Goal: Use online tool/utility: Utilize a website feature to perform a specific function

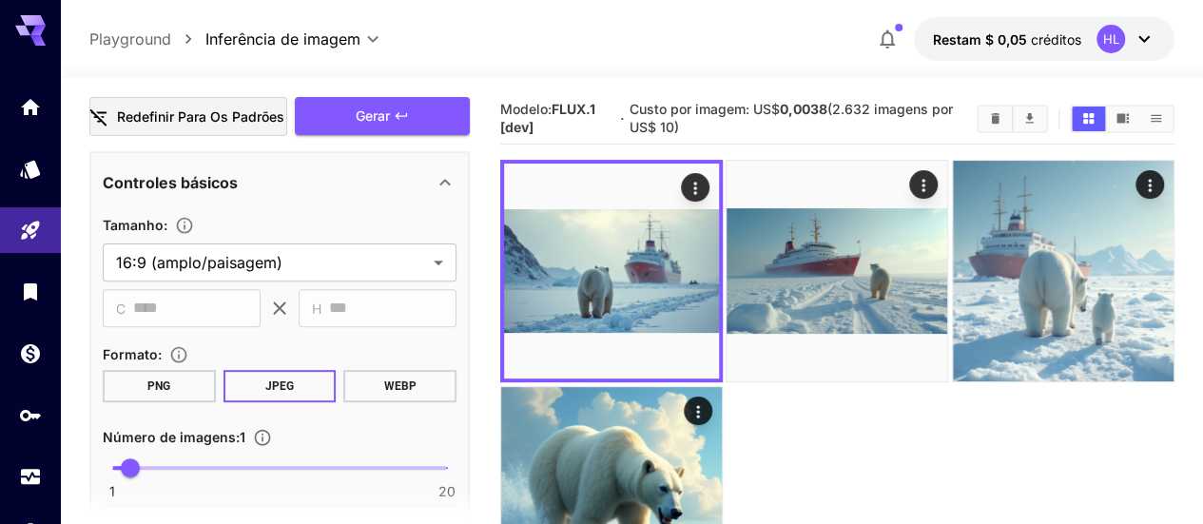
scroll to position [317, 0]
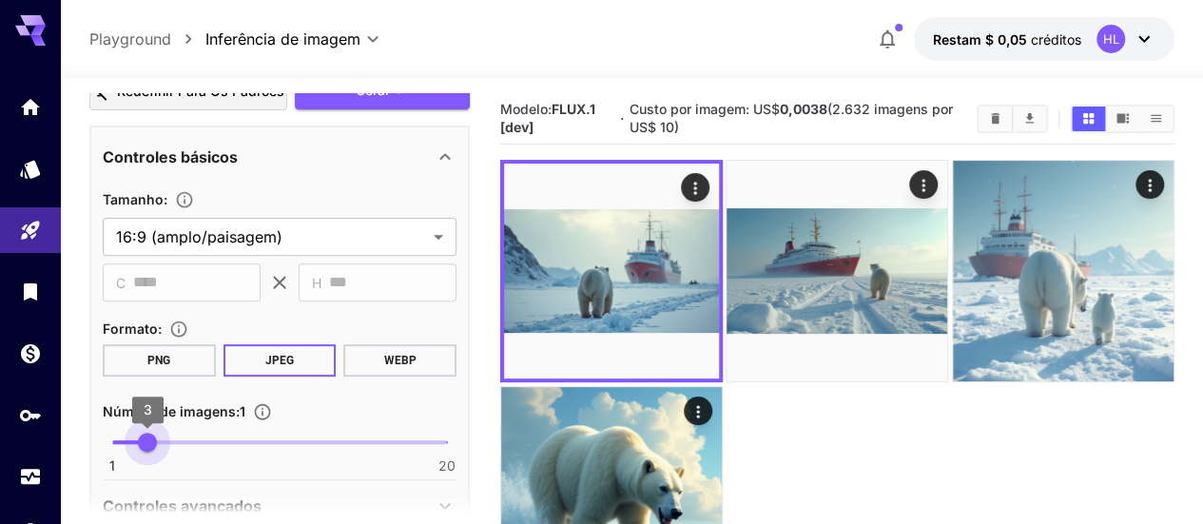
drag, startPoint x: 127, startPoint y: 444, endPoint x: 146, endPoint y: 444, distance: 19.0
click at [146, 444] on span "3" at bounding box center [147, 442] width 19 height 19
type input "*"
drag, startPoint x: 146, startPoint y: 444, endPoint x: 169, endPoint y: 442, distance: 22.9
click at [169, 442] on span "4" at bounding box center [165, 442] width 19 height 19
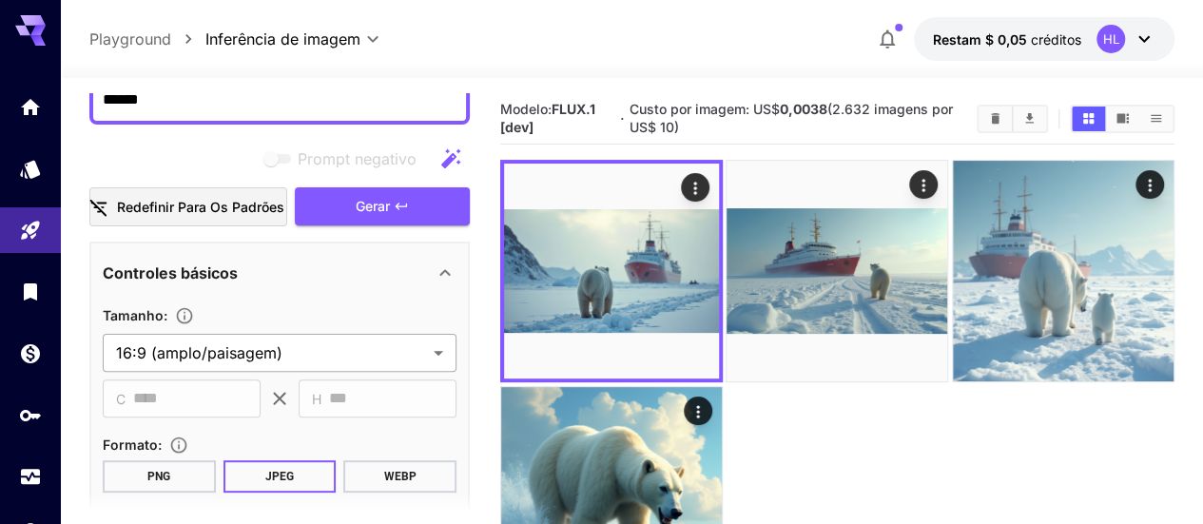
scroll to position [0, 0]
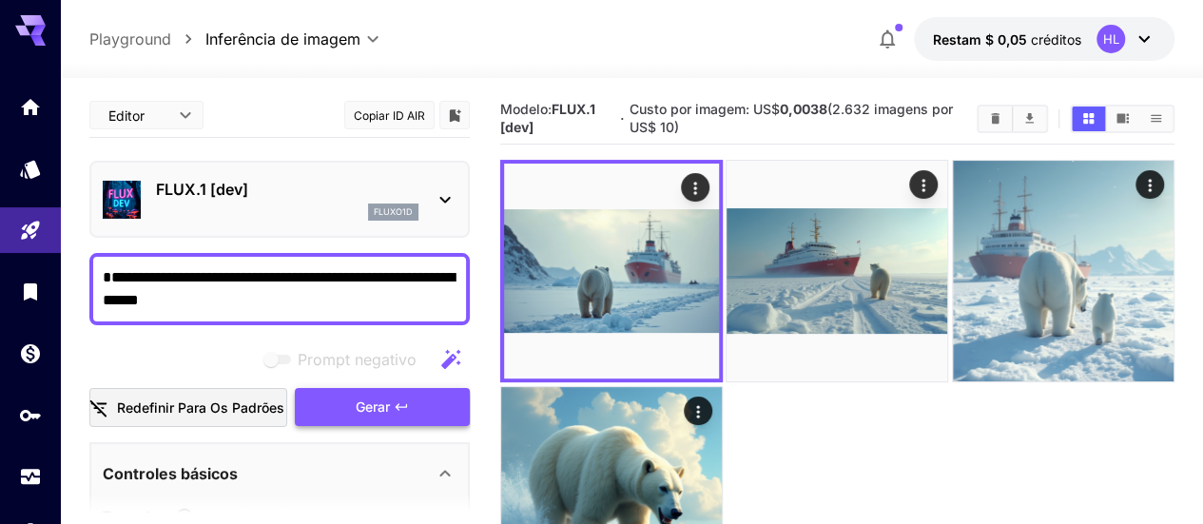
click at [367, 414] on font "Gerar" at bounding box center [373, 406] width 34 height 16
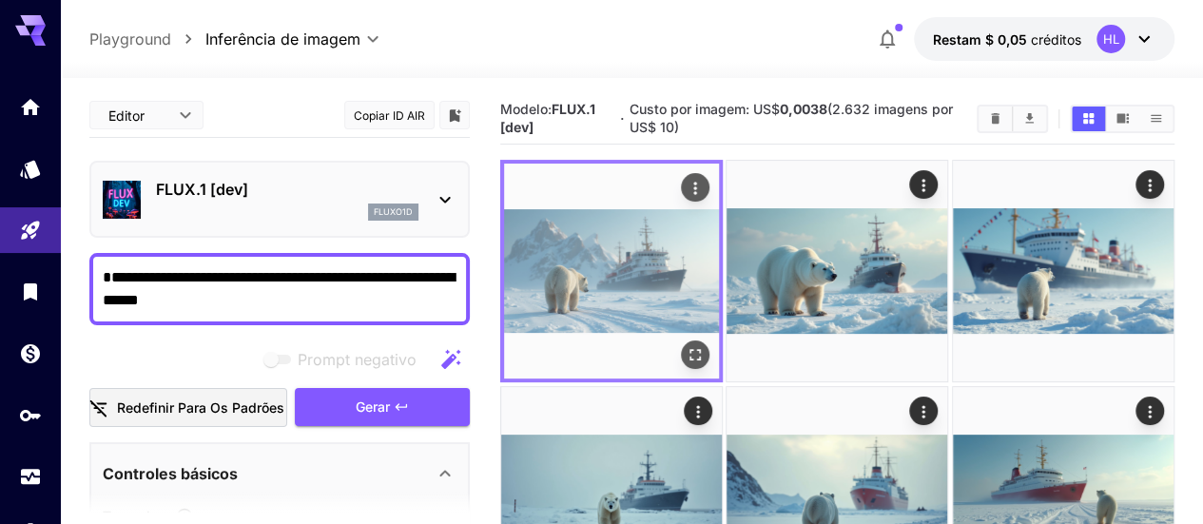
click at [585, 243] on img at bounding box center [611, 271] width 215 height 215
click at [686, 346] on icon "Abrir em tela cheia" at bounding box center [695, 355] width 19 height 19
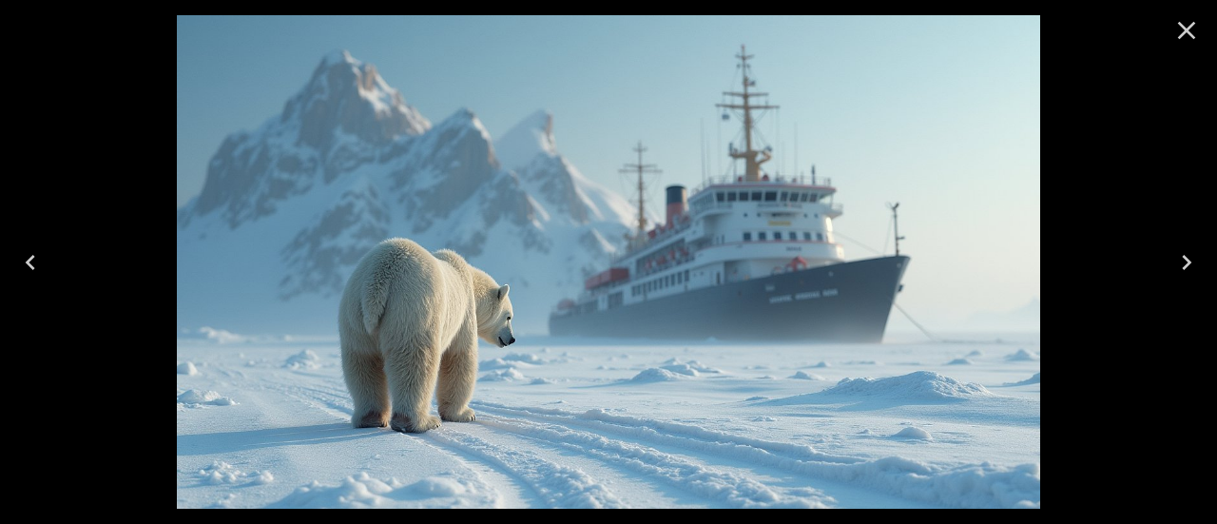
click at [1179, 267] on icon "Next" at bounding box center [1187, 262] width 30 height 30
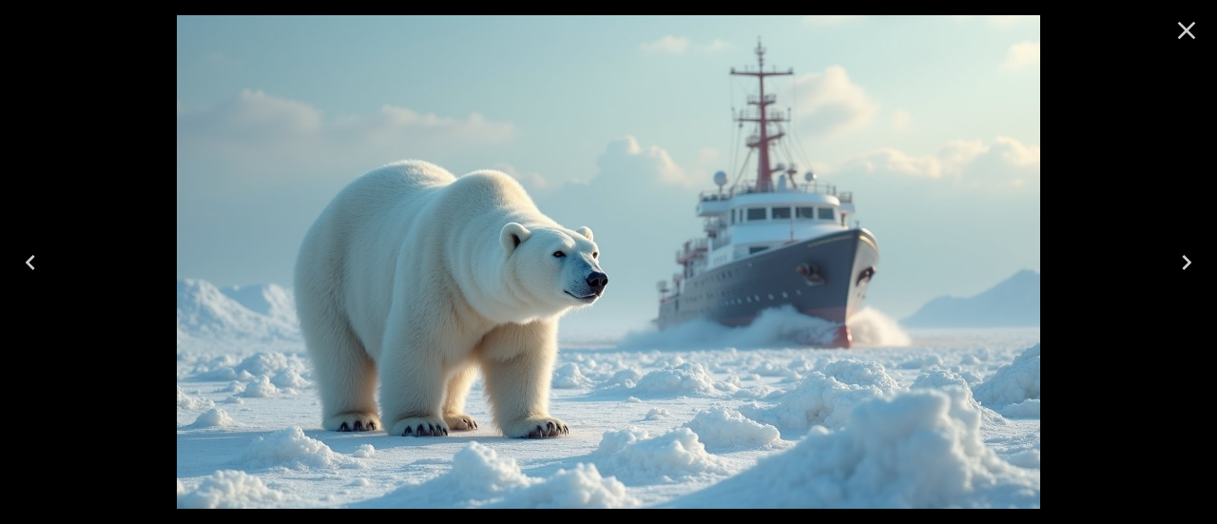
click at [1179, 267] on icon "Next" at bounding box center [1187, 262] width 30 height 30
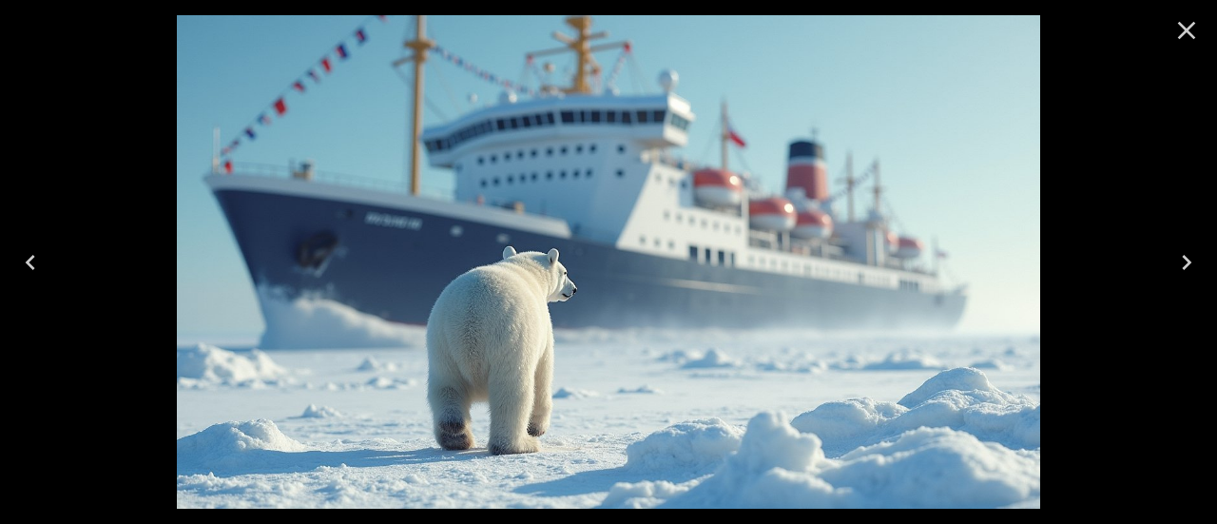
click at [1185, 267] on icon "Next" at bounding box center [1187, 262] width 10 height 15
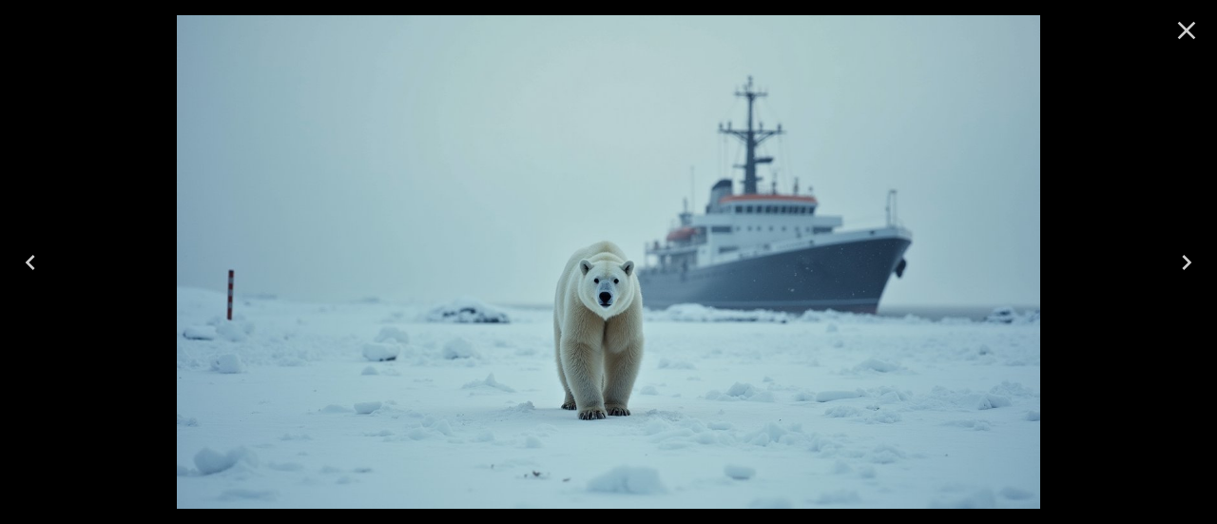
click at [1185, 267] on icon "Next" at bounding box center [1187, 262] width 10 height 15
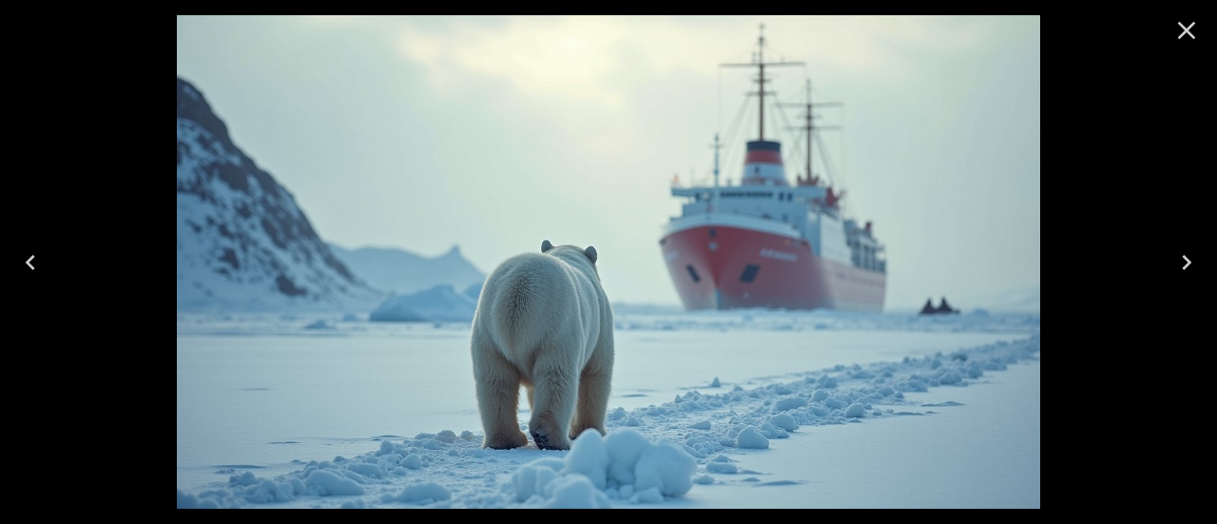
click at [1185, 267] on icon "Next" at bounding box center [1187, 262] width 10 height 15
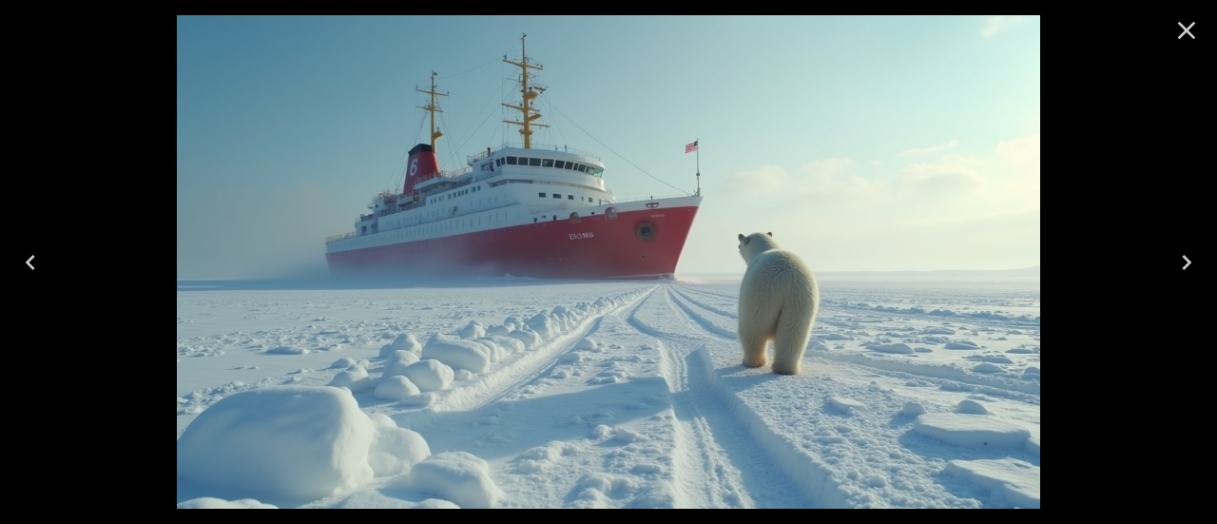
click at [1185, 267] on icon "Next" at bounding box center [1187, 262] width 10 height 15
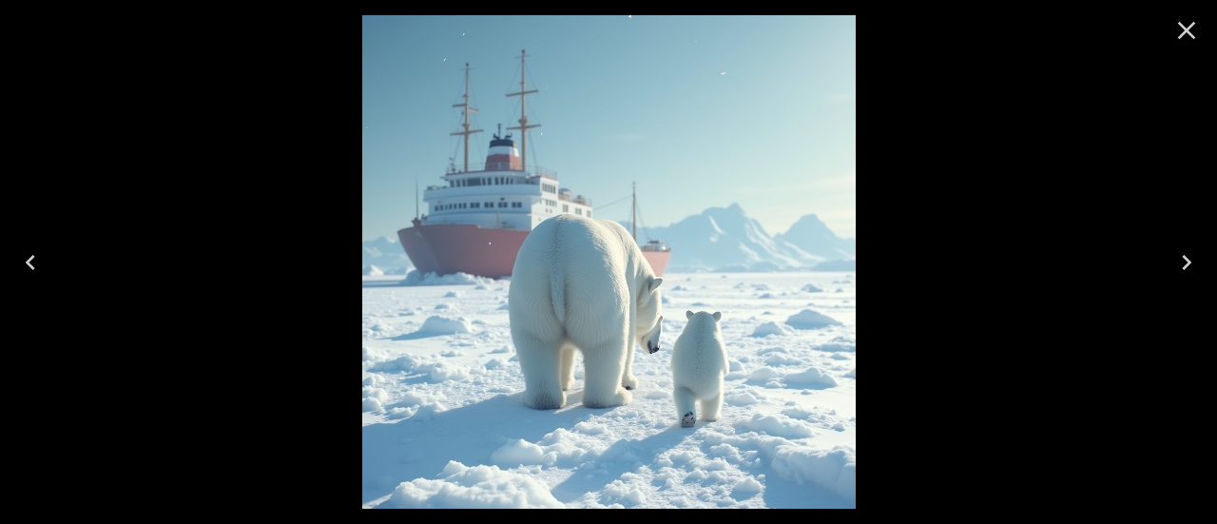
click at [32, 267] on icon "Previous" at bounding box center [31, 262] width 10 height 15
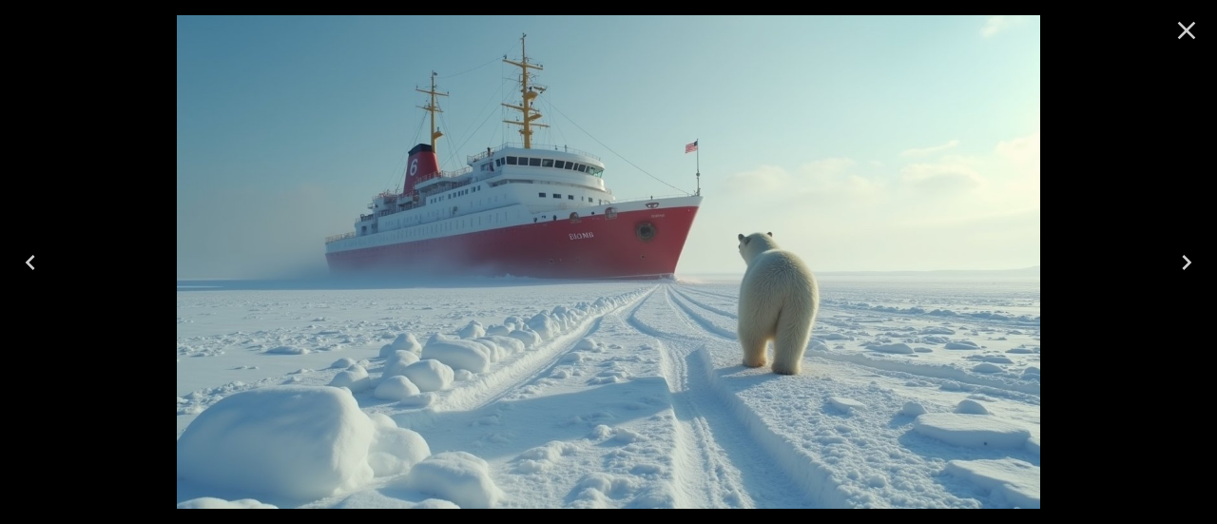
click at [32, 267] on icon "Previous" at bounding box center [31, 262] width 10 height 15
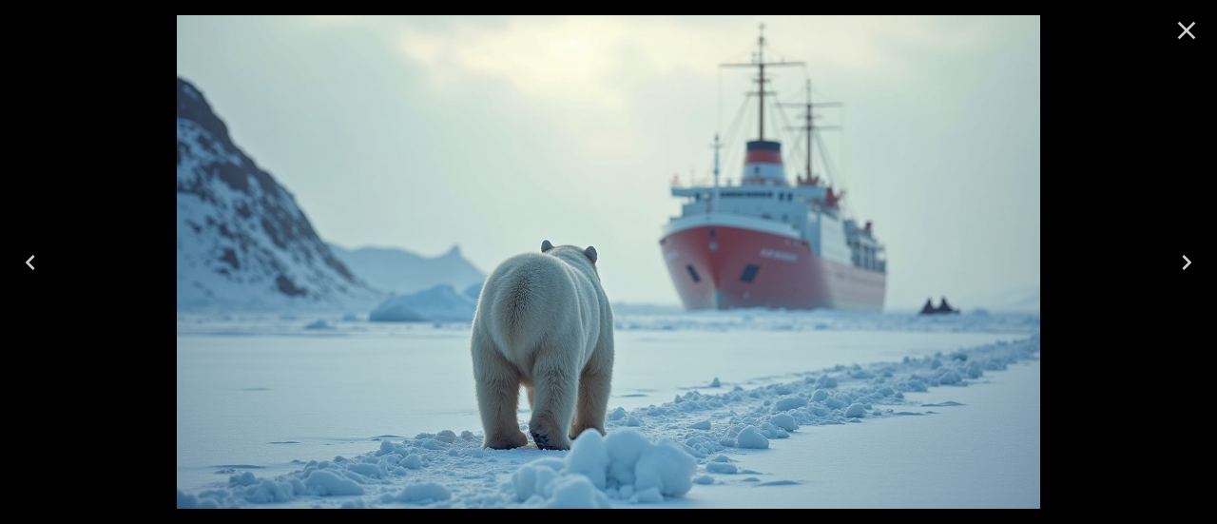
click at [32, 267] on icon "Previous" at bounding box center [31, 262] width 10 height 15
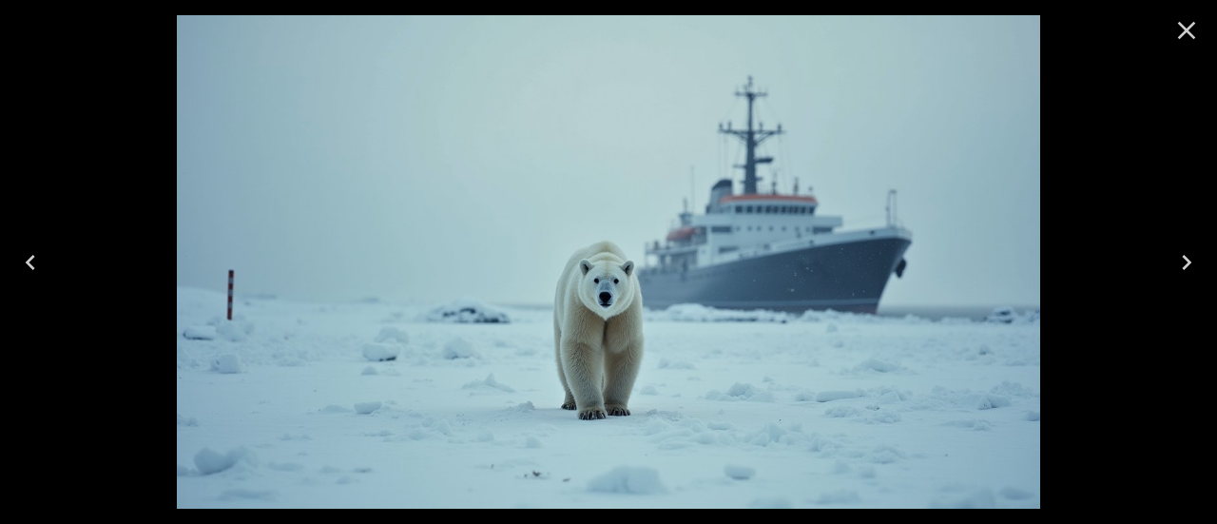
click at [32, 267] on icon "Previous" at bounding box center [31, 262] width 10 height 15
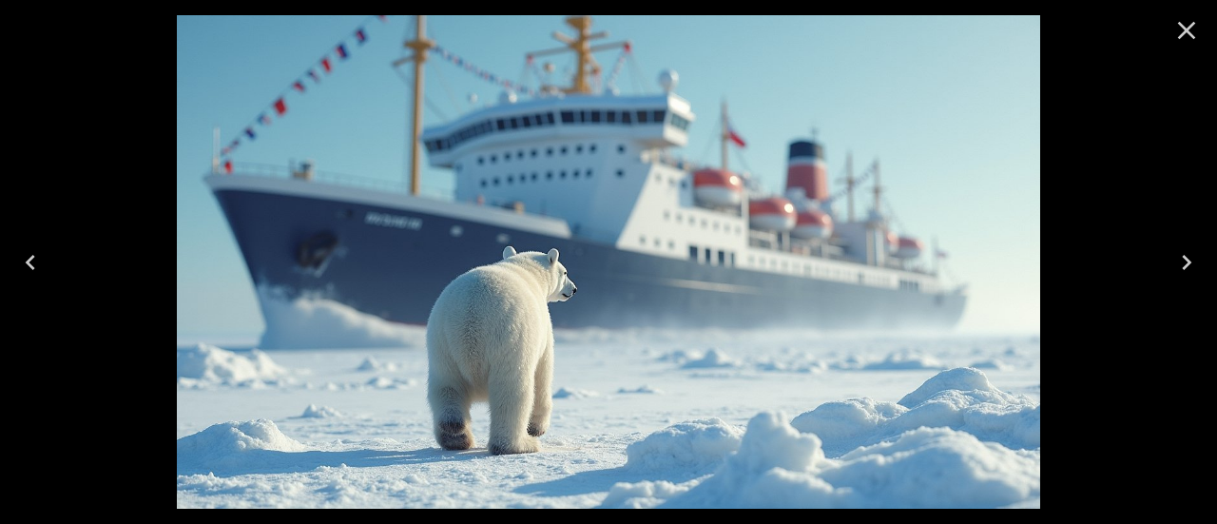
click at [32, 267] on icon "Previous" at bounding box center [31, 262] width 10 height 15
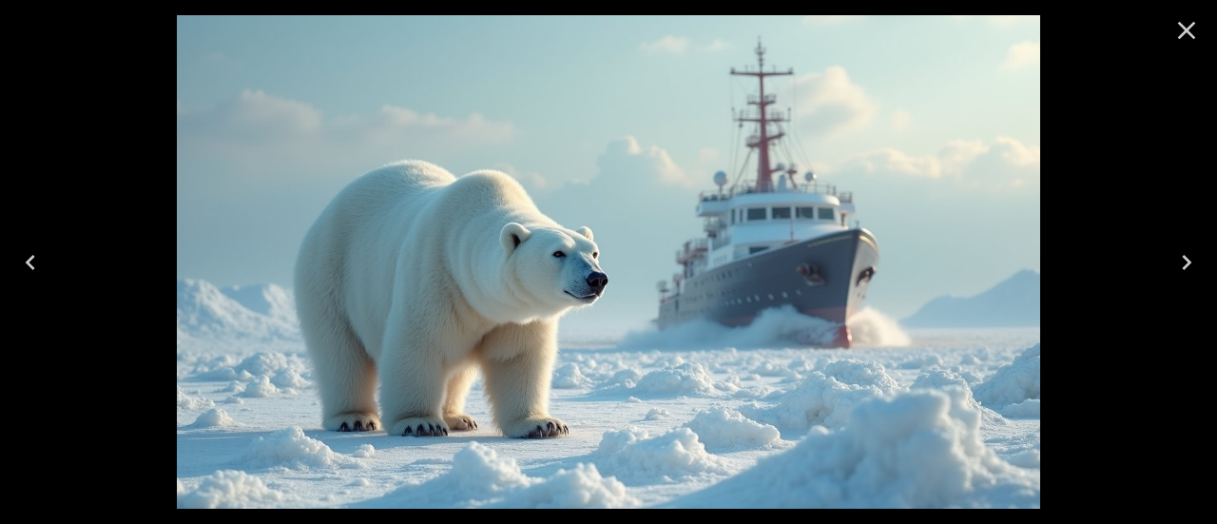
click at [32, 267] on icon "Previous" at bounding box center [31, 262] width 10 height 15
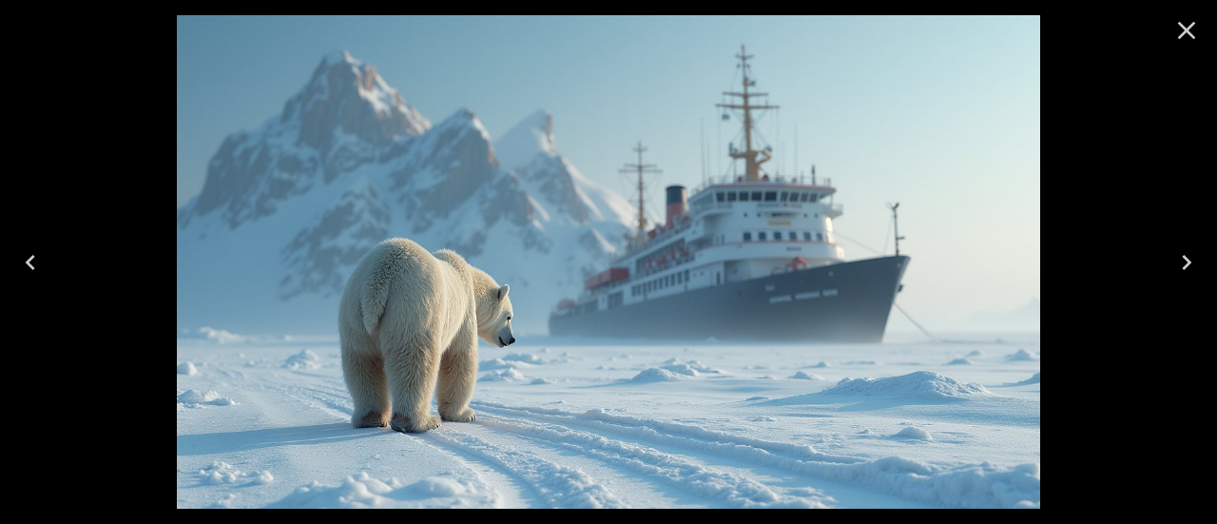
click at [1188, 262] on icon "Next" at bounding box center [1187, 262] width 30 height 30
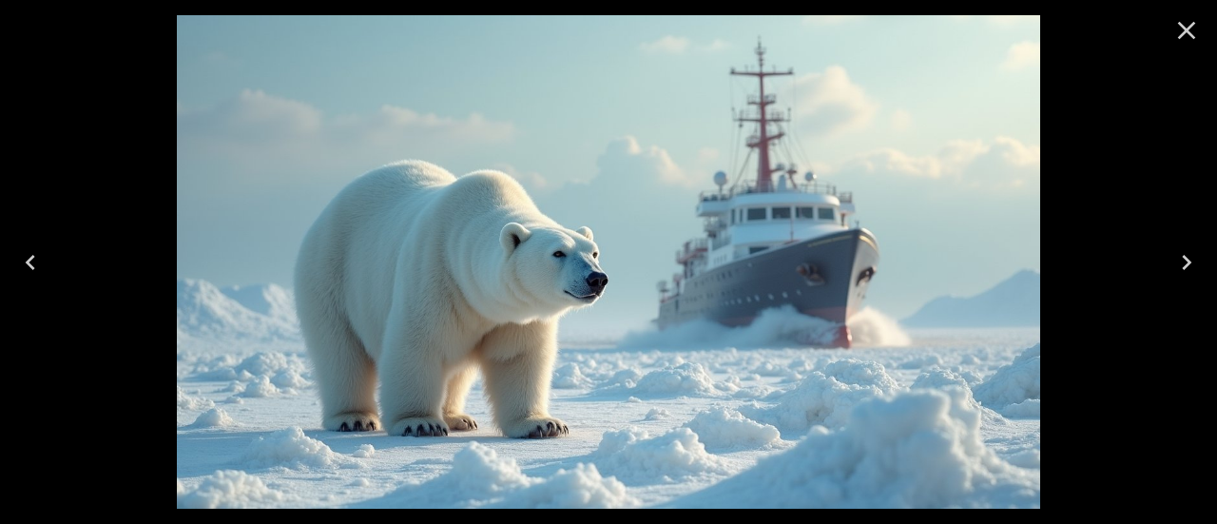
click at [1188, 262] on icon "Next" at bounding box center [1187, 262] width 30 height 30
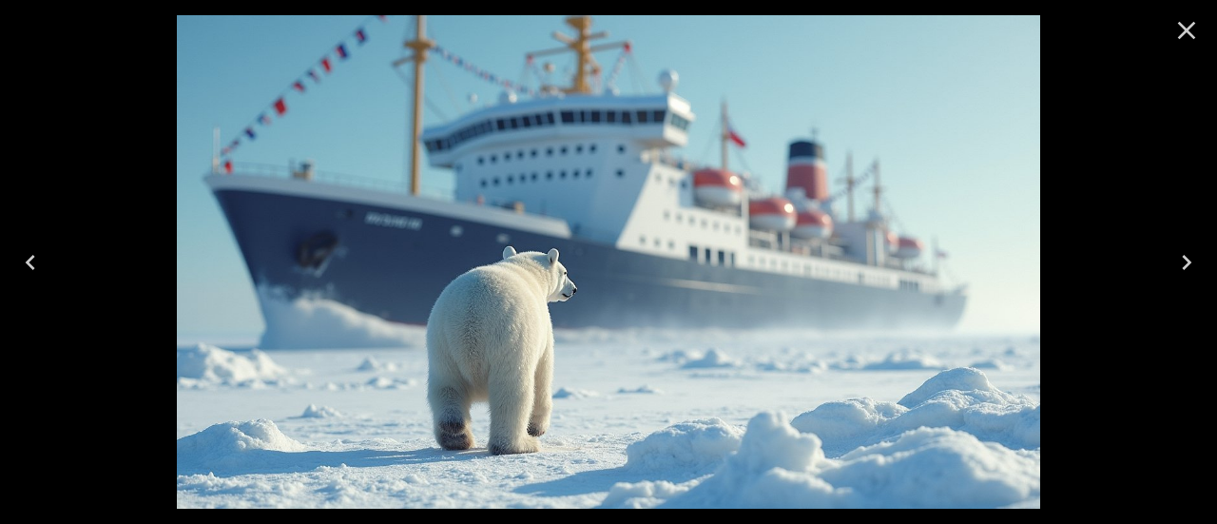
click at [1188, 262] on icon "Next" at bounding box center [1187, 262] width 30 height 30
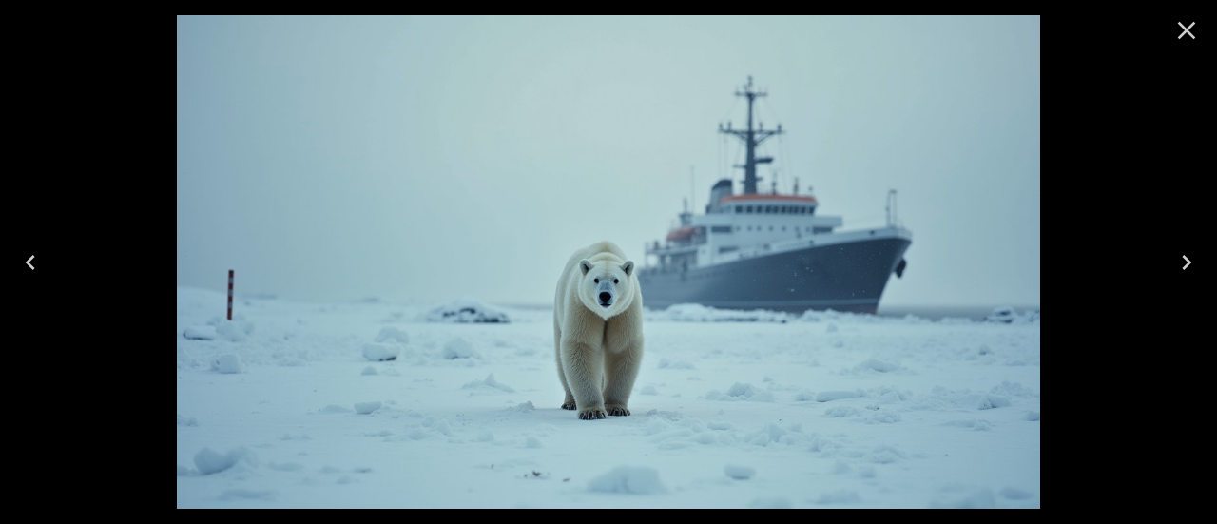
click at [1188, 262] on icon "Next" at bounding box center [1187, 262] width 30 height 30
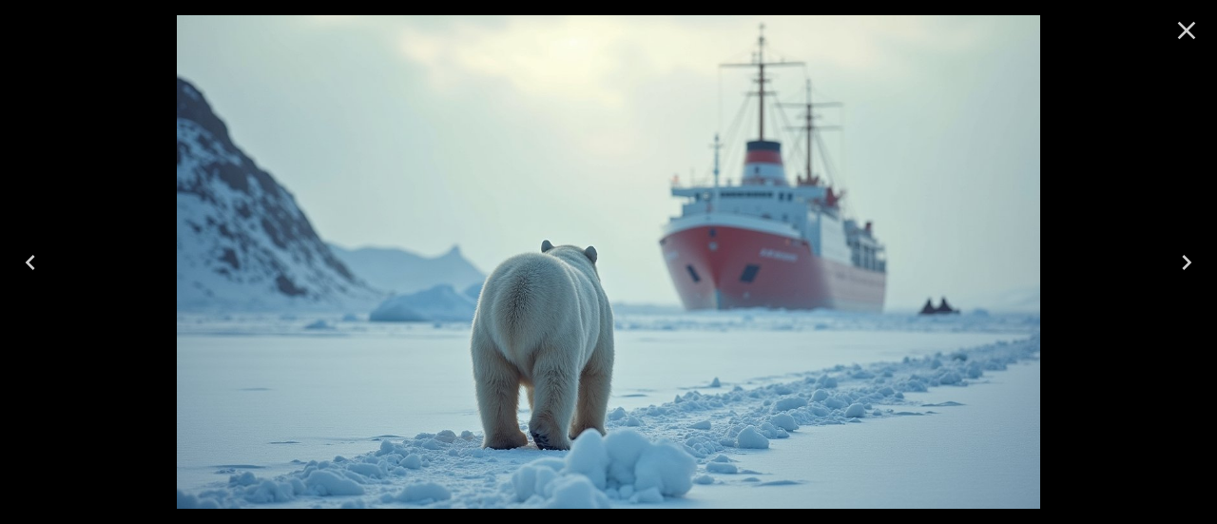
click at [1188, 262] on icon "Next" at bounding box center [1187, 262] width 30 height 30
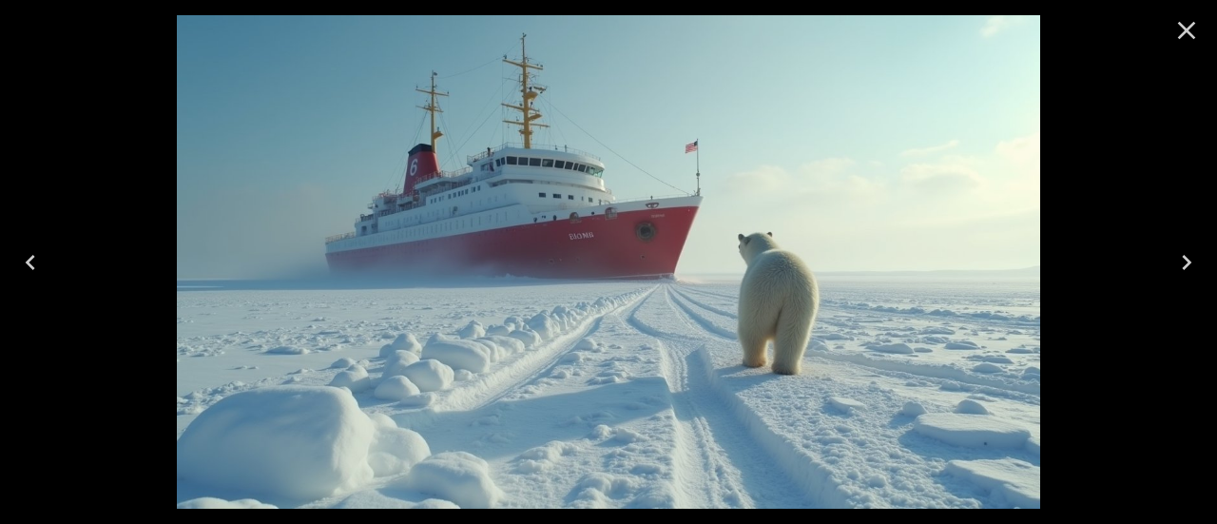
click at [1188, 262] on icon "Next" at bounding box center [1187, 262] width 30 height 30
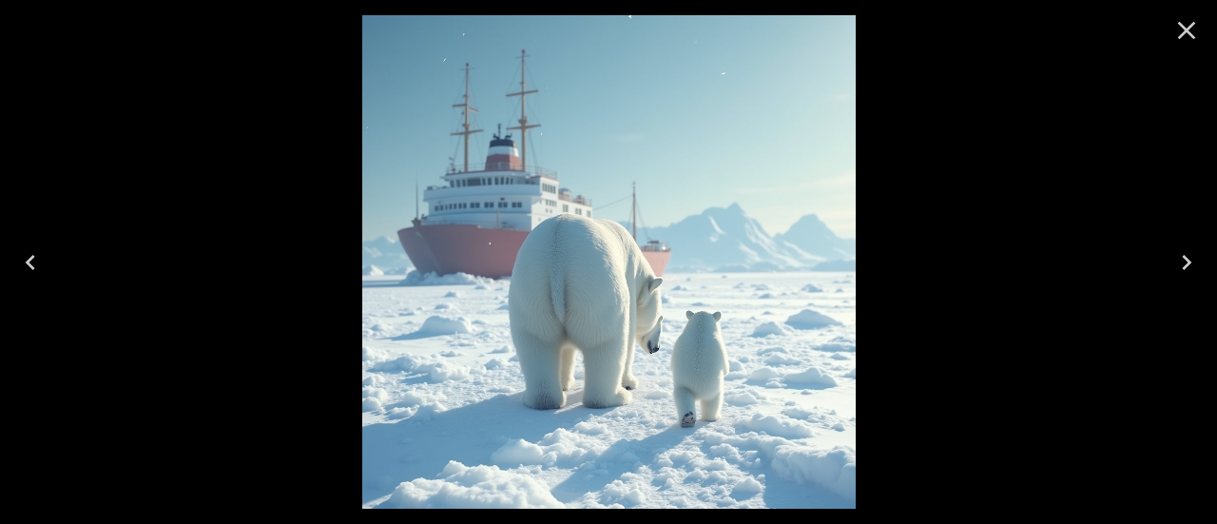
click at [1185, 38] on icon "Close" at bounding box center [1187, 30] width 30 height 30
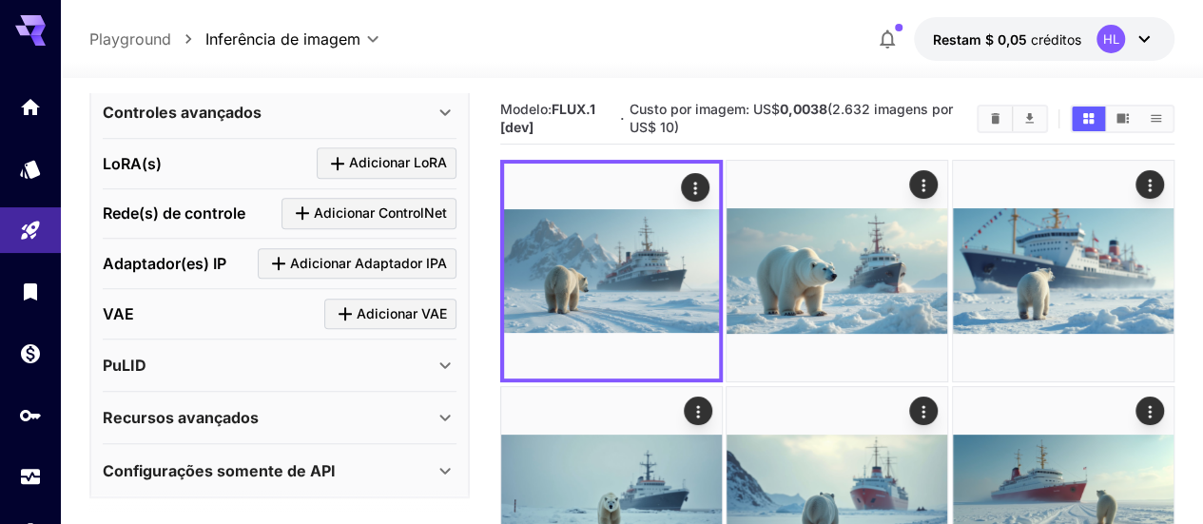
scroll to position [150, 0]
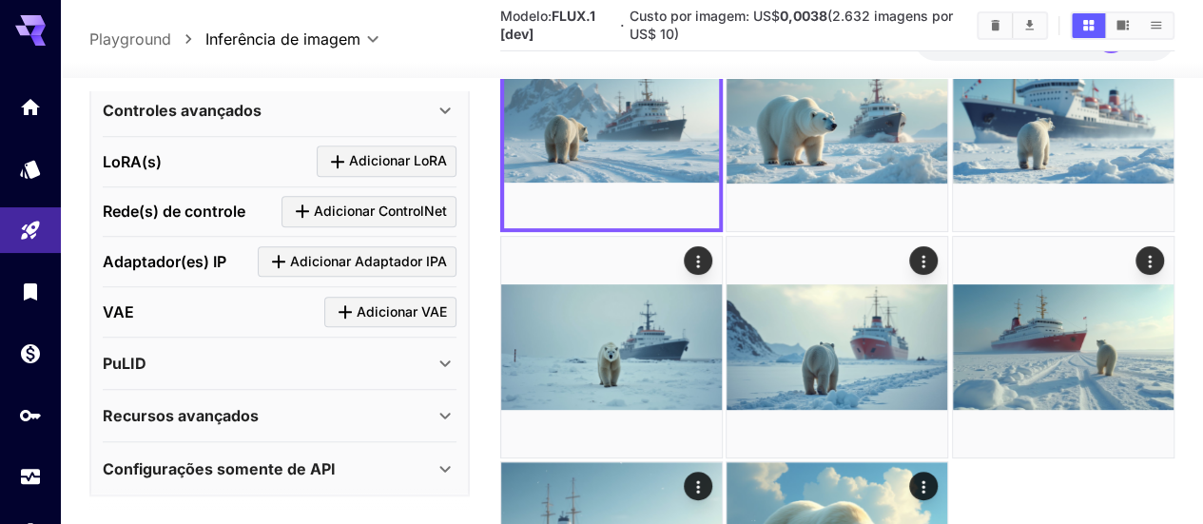
click at [319, 459] on font "Configurações somente de API" at bounding box center [219, 468] width 233 height 19
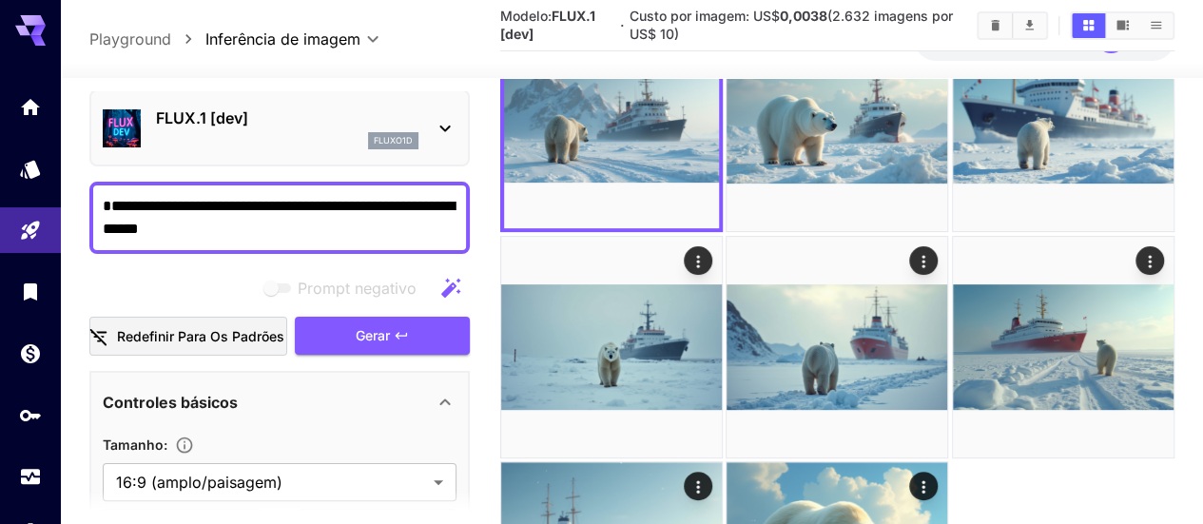
scroll to position [0, 0]
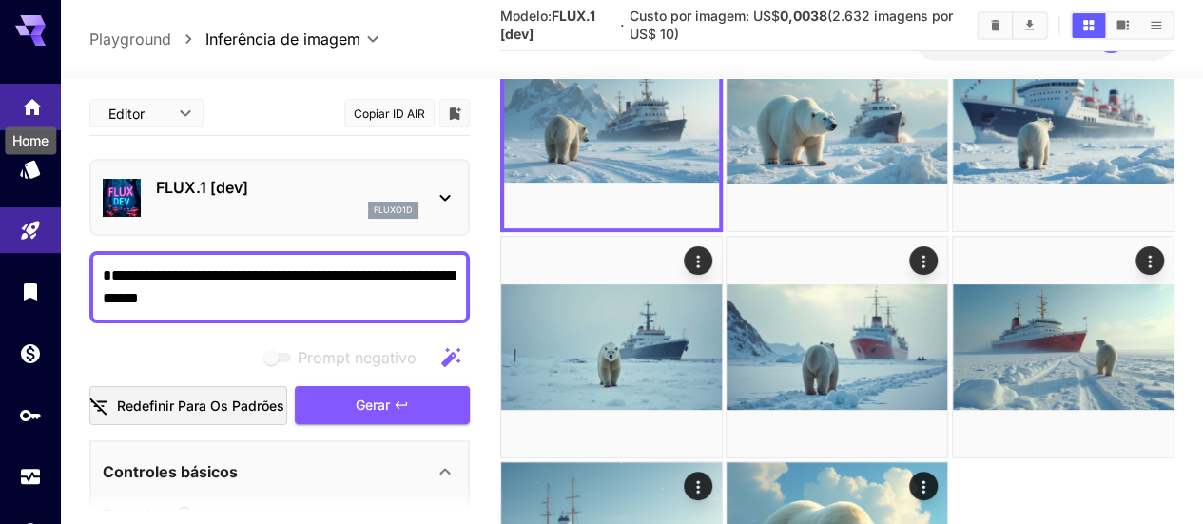
click at [40, 107] on icon "Lar" at bounding box center [32, 101] width 23 height 23
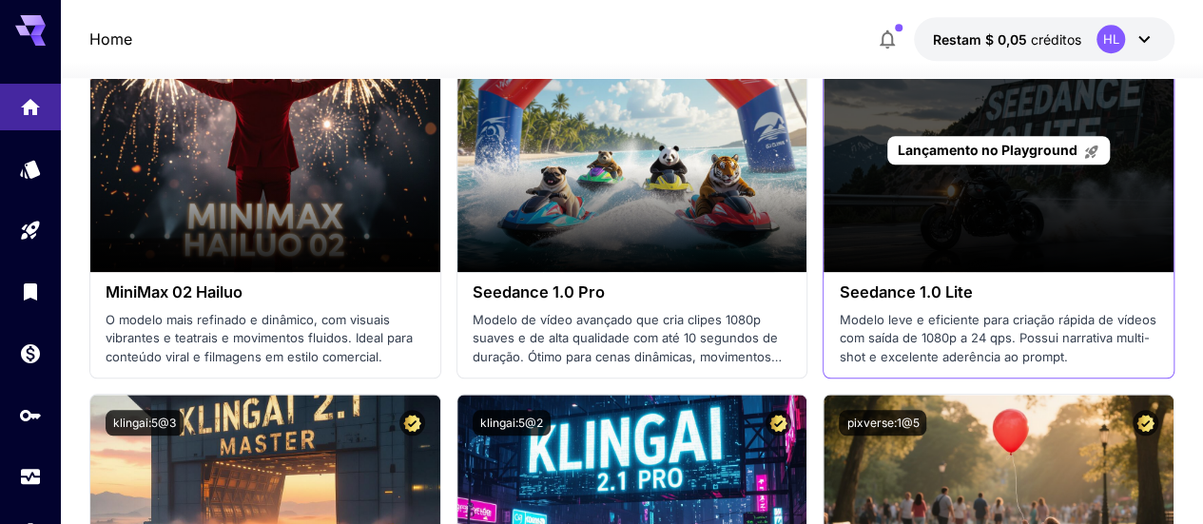
scroll to position [626, 0]
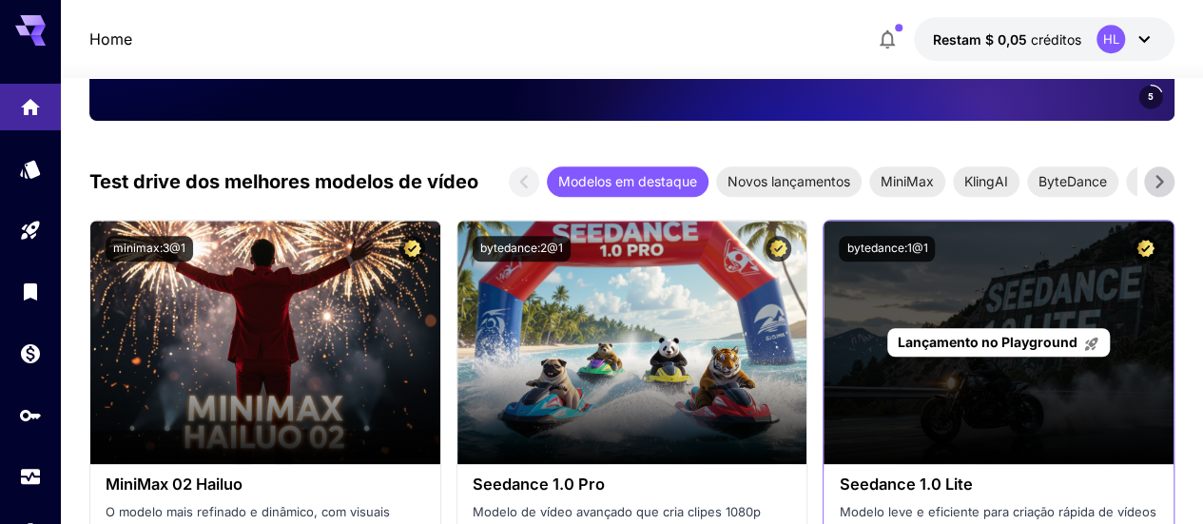
click at [1010, 347] on font "Lançamento no Playground" at bounding box center [988, 342] width 180 height 16
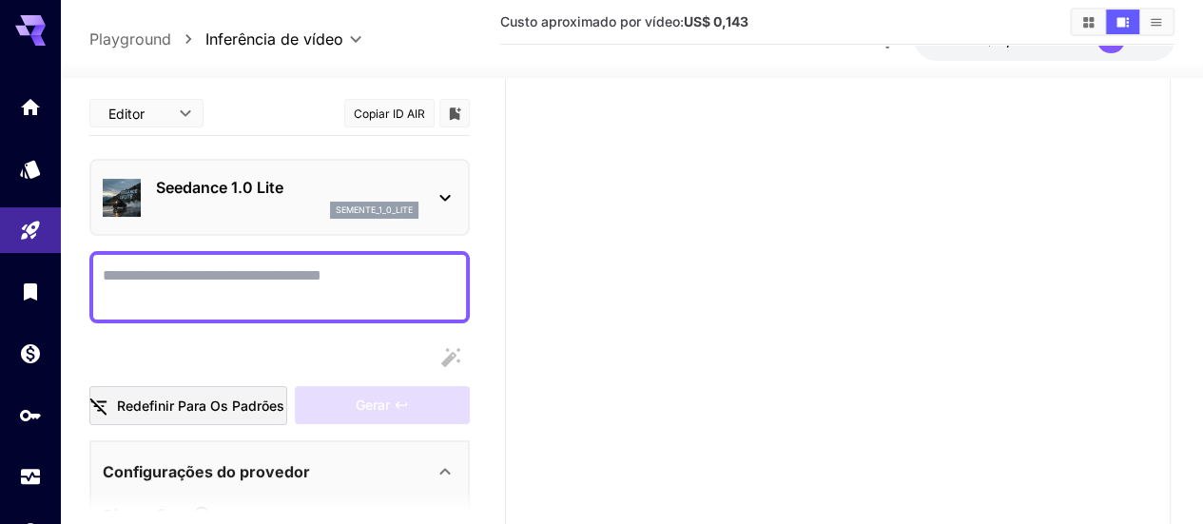
scroll to position [317, 0]
click at [359, 293] on textarea "Câmera fixa" at bounding box center [280, 287] width 354 height 46
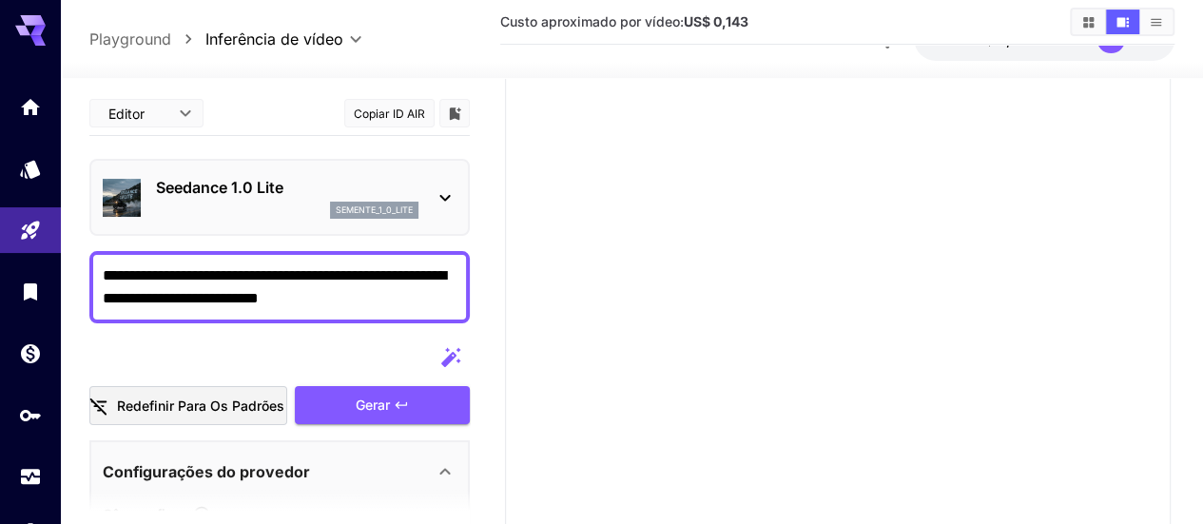
drag, startPoint x: 167, startPoint y: 277, endPoint x: 68, endPoint y: 278, distance: 98.9
click at [68, 278] on div "**********" at bounding box center [601, 144] width 1203 height 922
type textarea "**********"
click at [379, 412] on div "Gerar" at bounding box center [382, 405] width 175 height 39
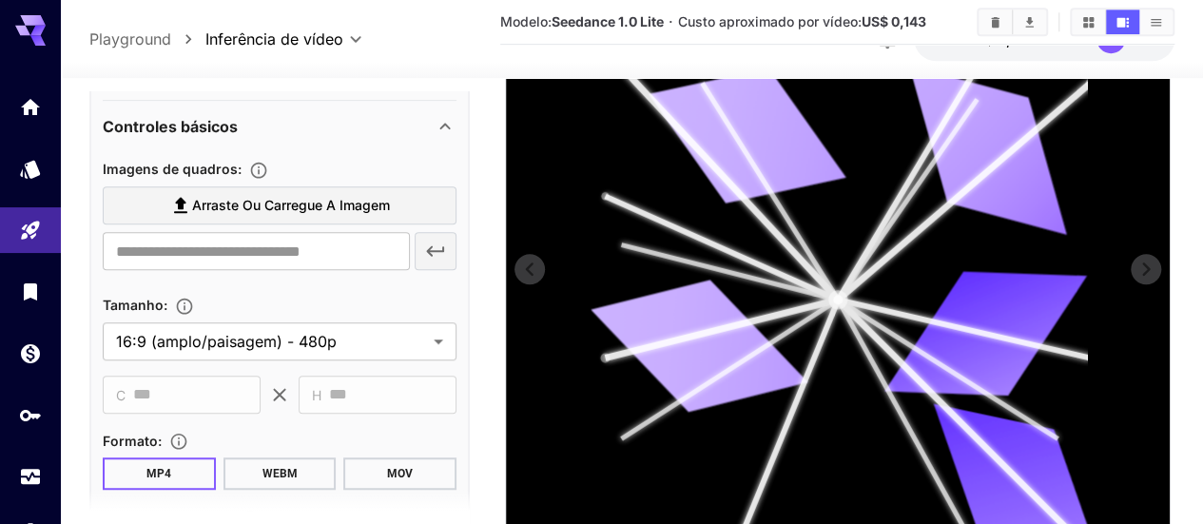
scroll to position [640, 0]
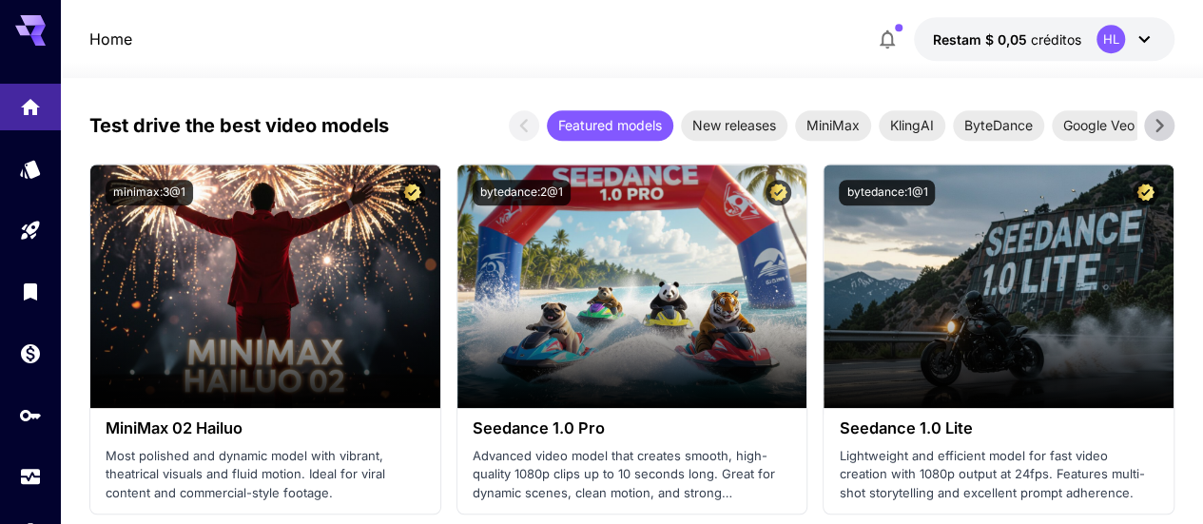
scroll to position [626, 0]
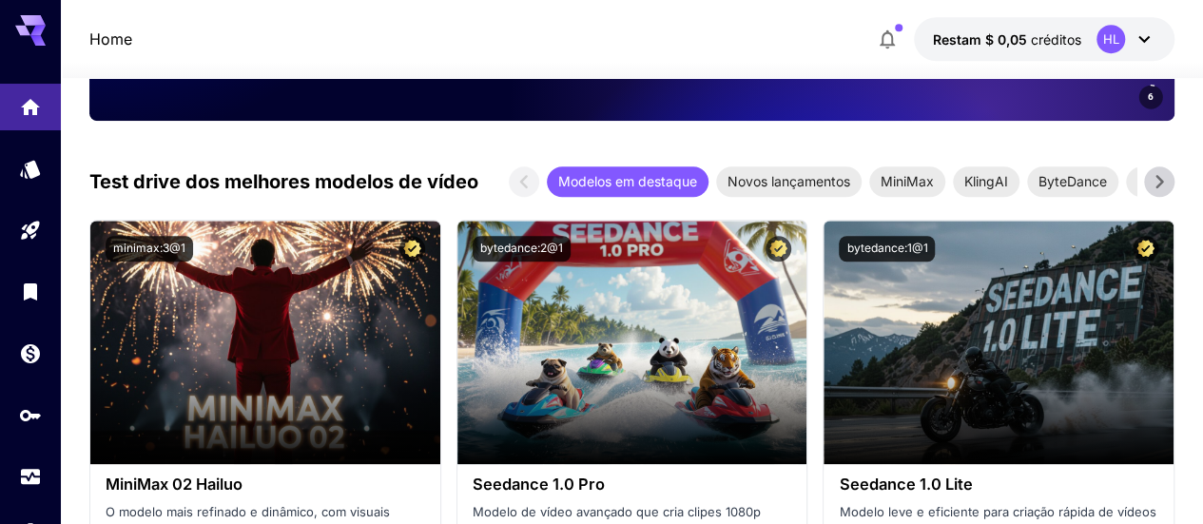
click at [1168, 191] on icon at bounding box center [1159, 181] width 29 height 29
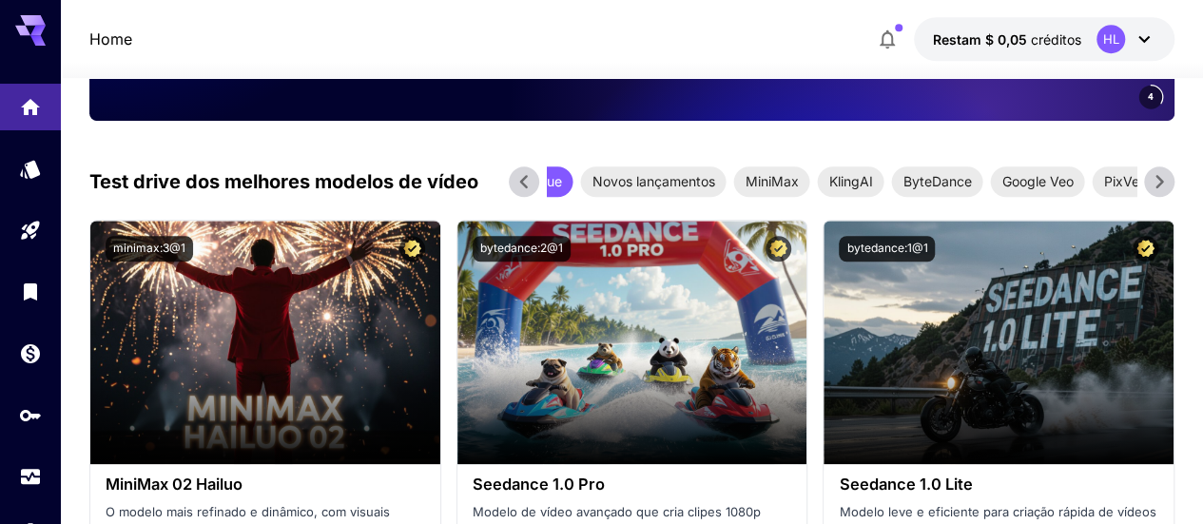
click at [1162, 176] on icon at bounding box center [1159, 181] width 29 height 29
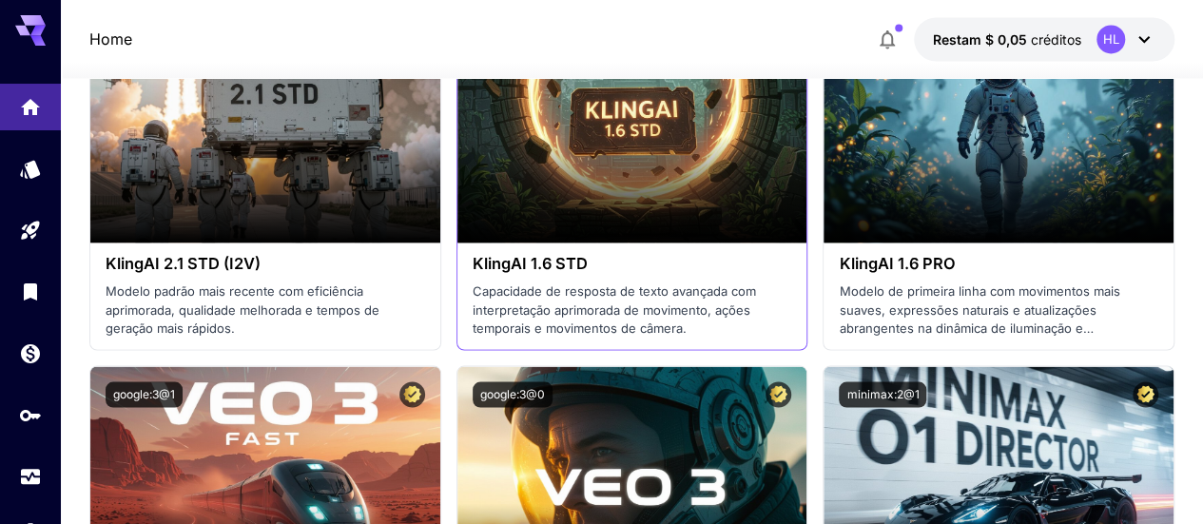
scroll to position [1735, 0]
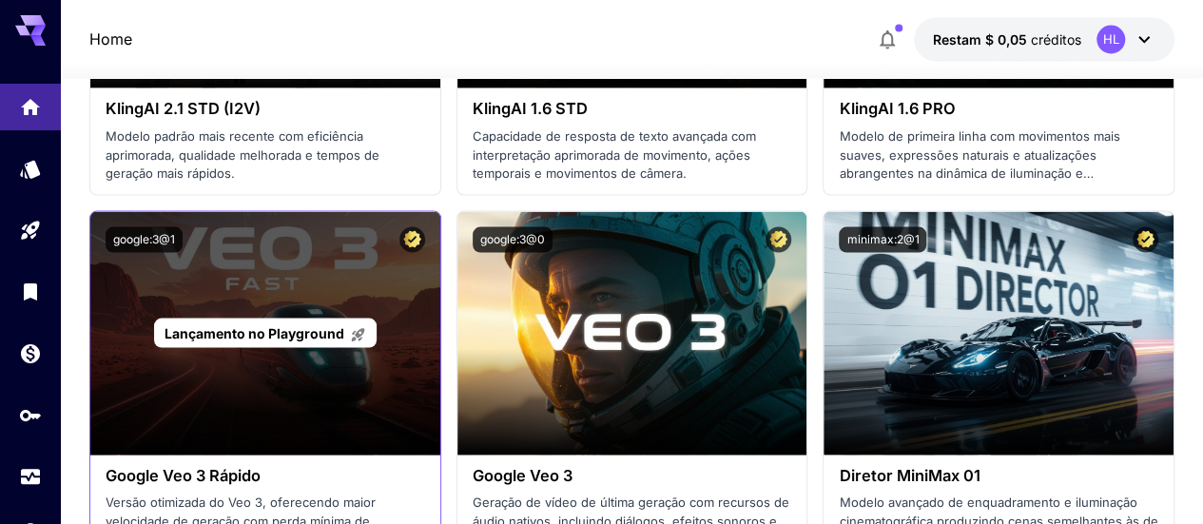
click at [251, 328] on font "Lançamento no Playground" at bounding box center [255, 332] width 180 height 16
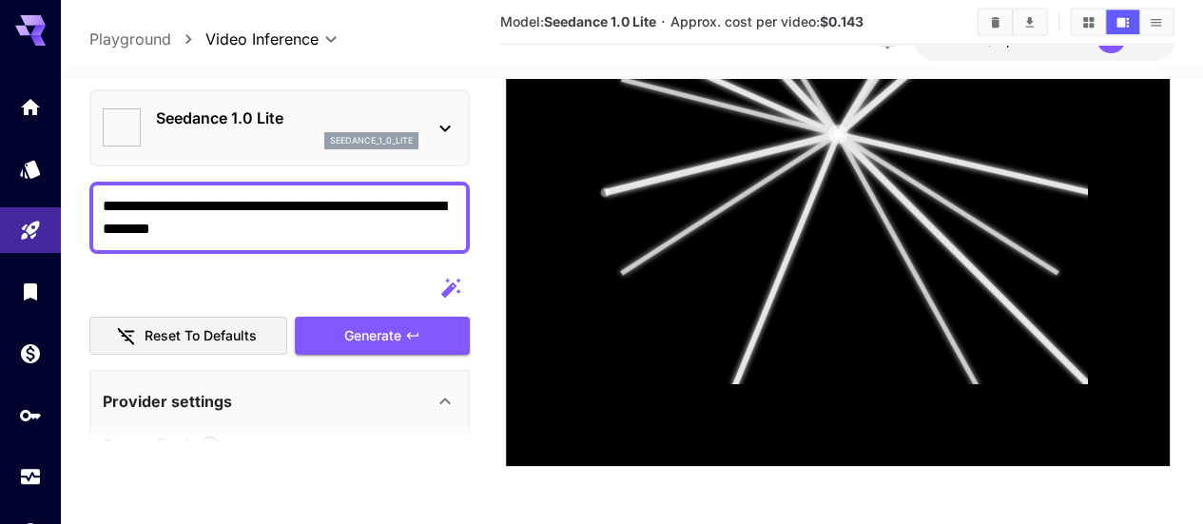
type input "**********"
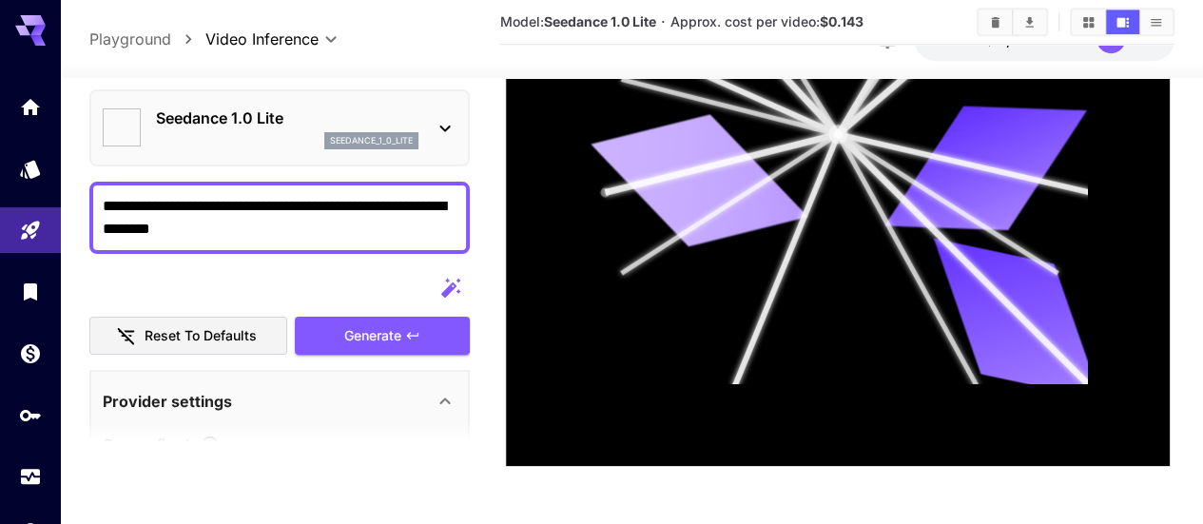
type input "****"
type input "***"
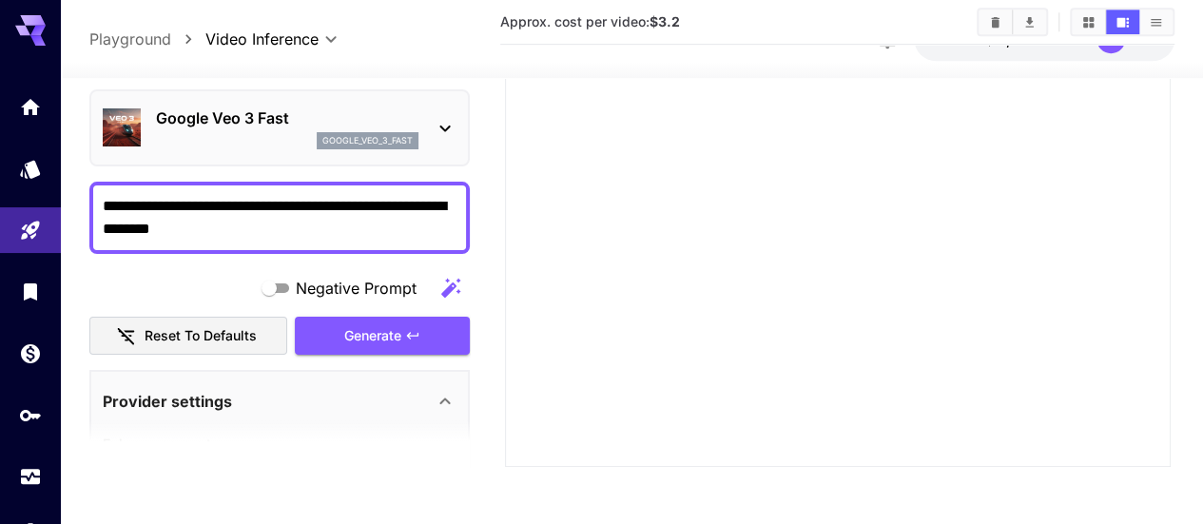
type input "*"
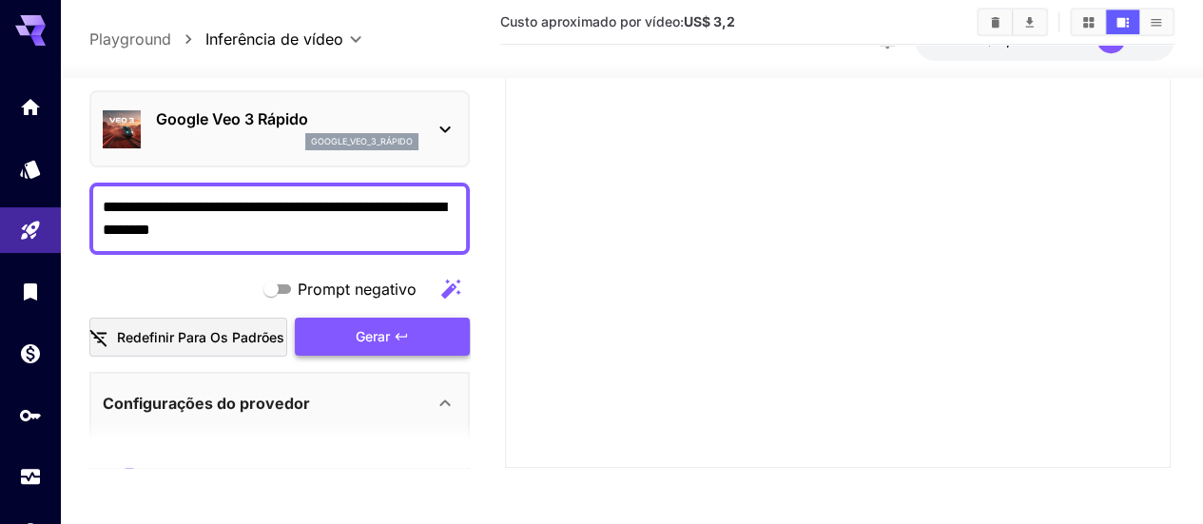
click at [418, 335] on div "Gerar" at bounding box center [382, 337] width 175 height 39
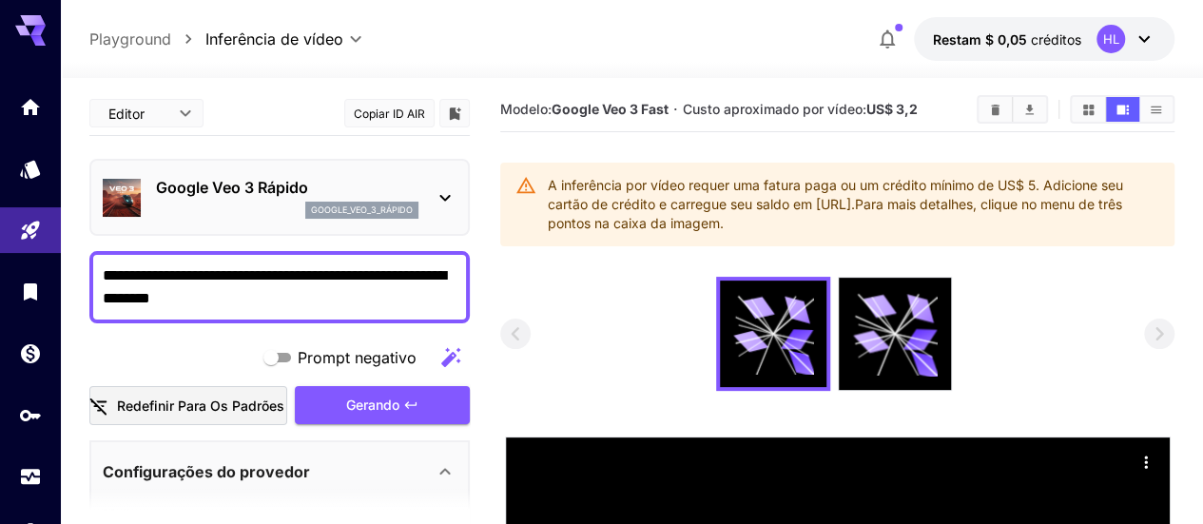
scroll to position [0, 0]
